Goal: Task Accomplishment & Management: Use online tool/utility

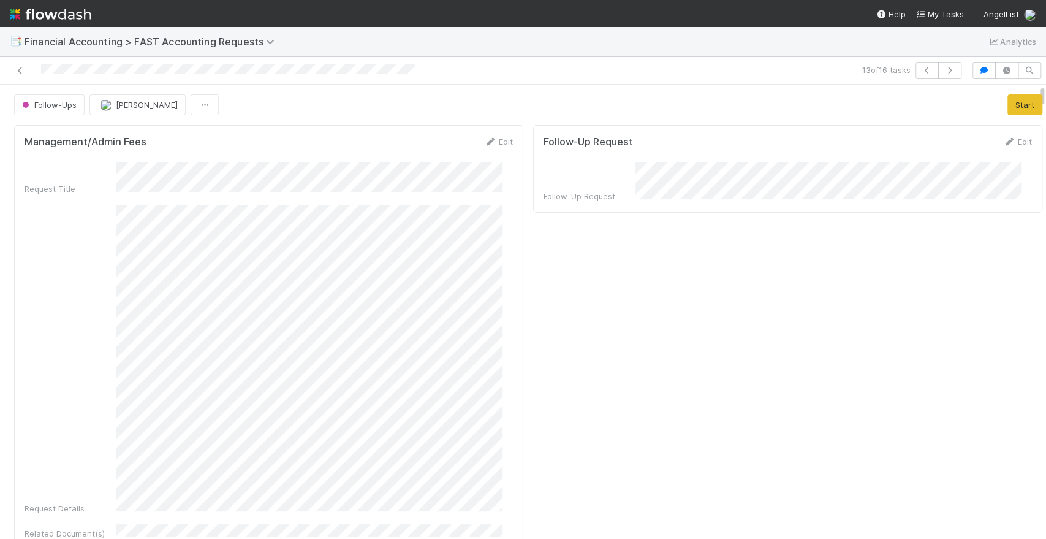
click at [40, 13] on img at bounding box center [50, 14] width 81 height 21
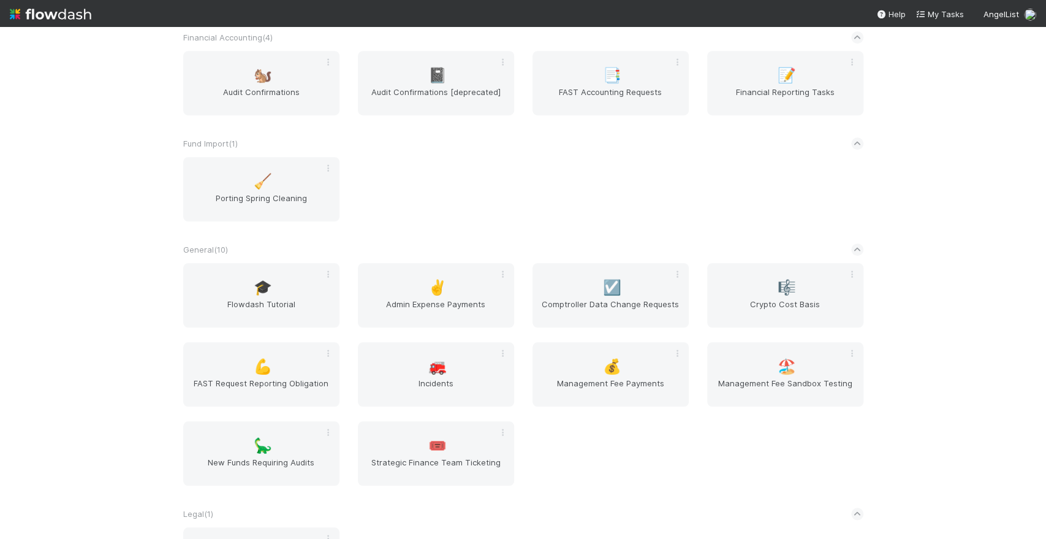
scroll to position [613, 0]
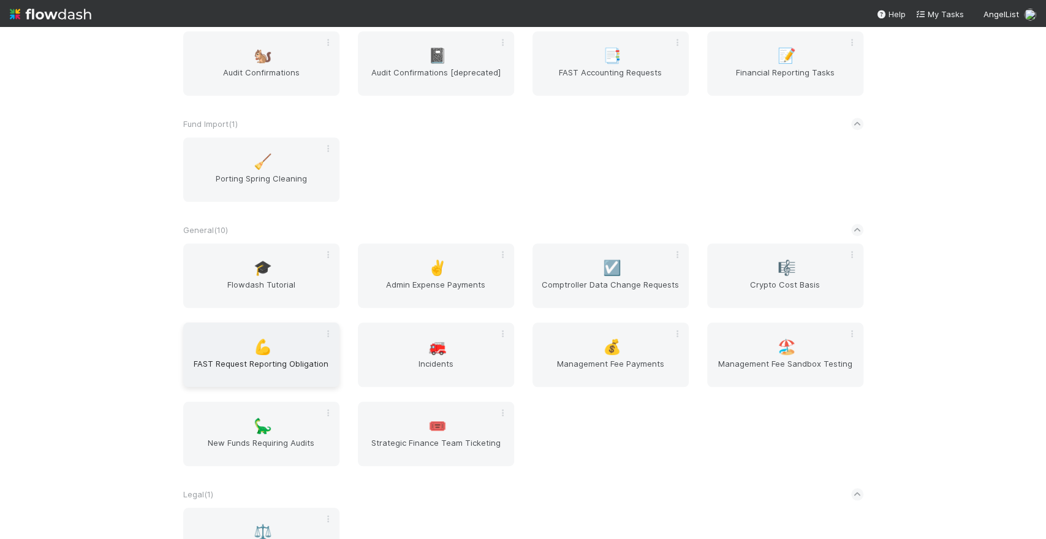
click at [309, 378] on span "FAST Request Reporting Obligation" at bounding box center [261, 369] width 146 height 25
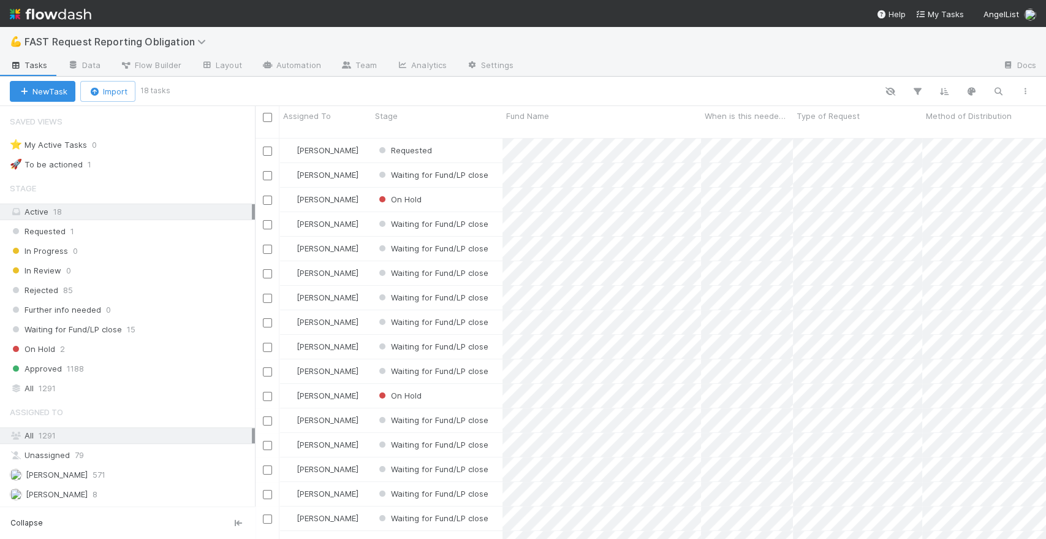
click at [56, 20] on img at bounding box center [50, 14] width 81 height 21
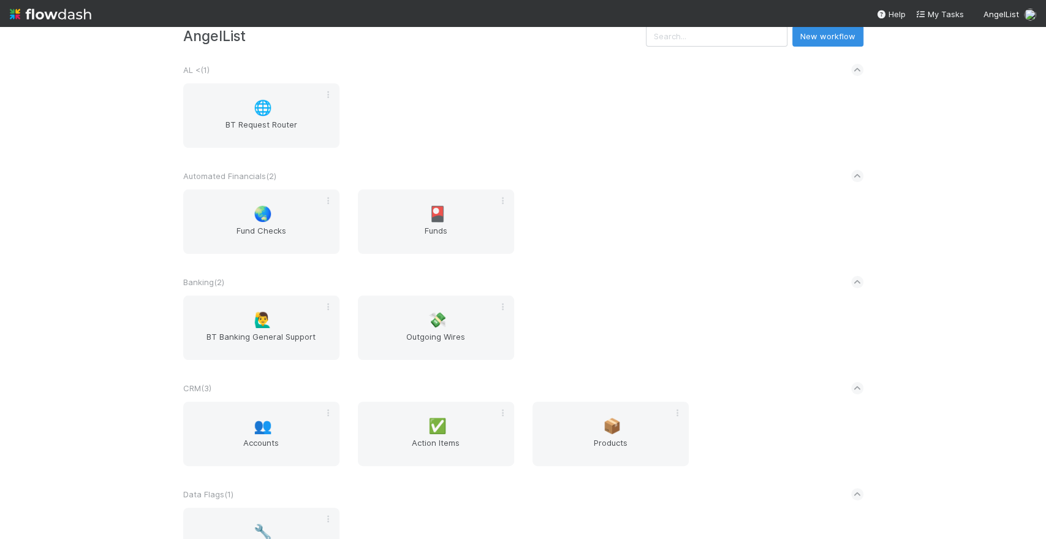
scroll to position [68, 0]
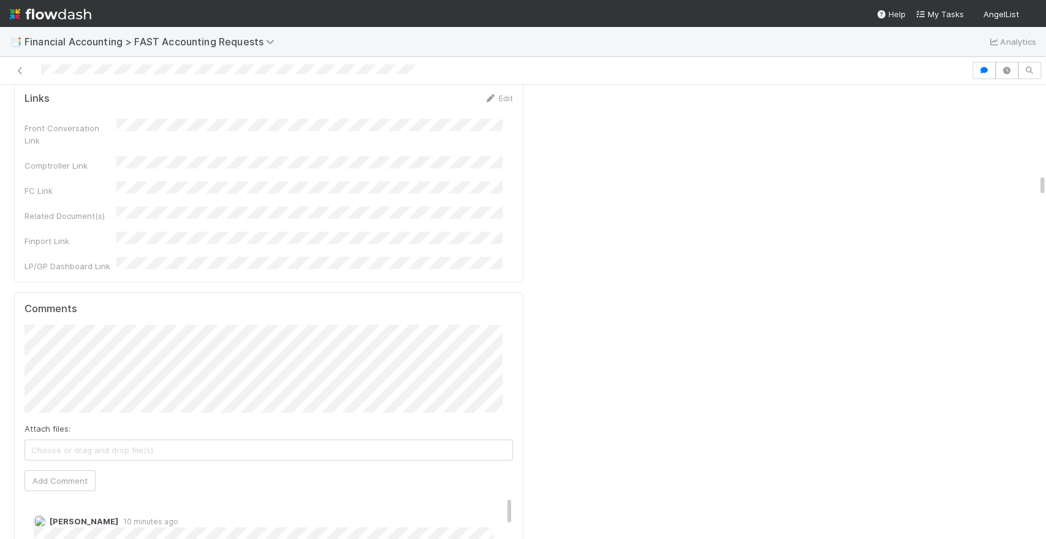
scroll to position [2382, 0]
click at [60, 472] on button "Add Comment" at bounding box center [60, 482] width 71 height 21
